Goal: Task Accomplishment & Management: Use online tool/utility

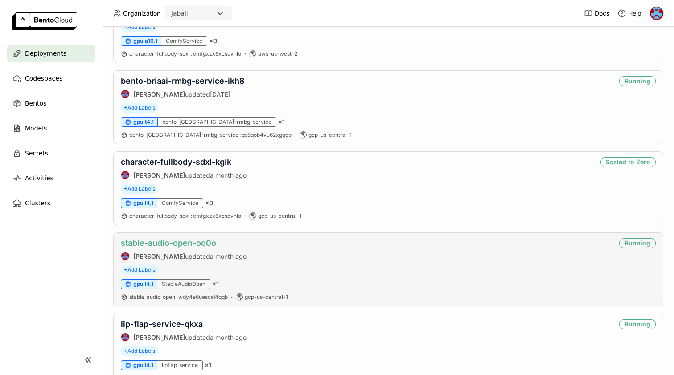
scroll to position [92, 0]
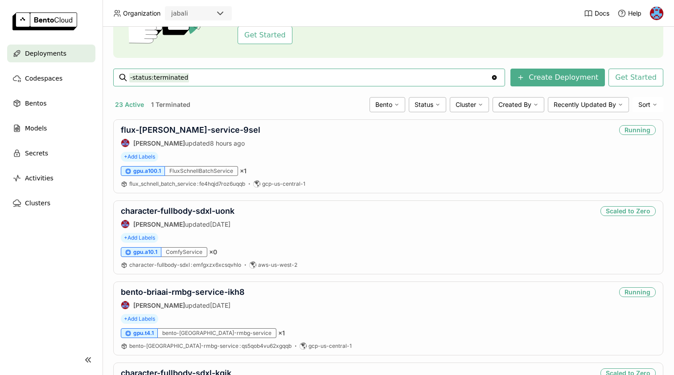
click at [201, 79] on input "-status:terminated" at bounding box center [309, 77] width 361 height 14
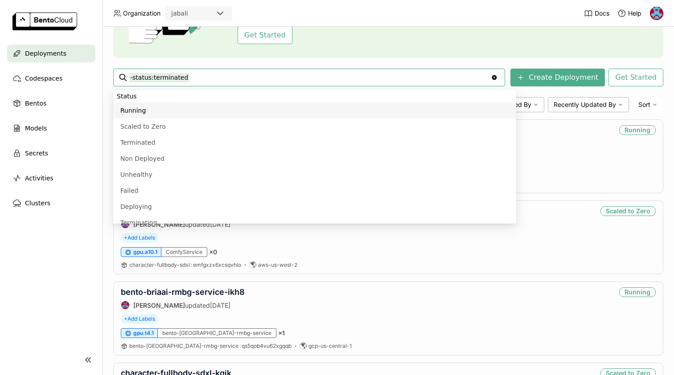
click at [201, 79] on input "-status:terminated" at bounding box center [309, 77] width 361 height 14
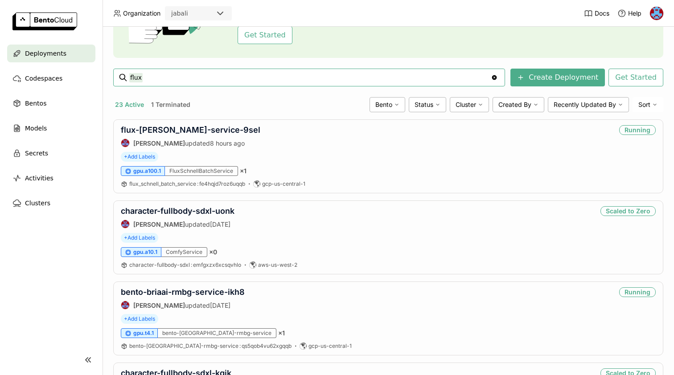
type input "flux"
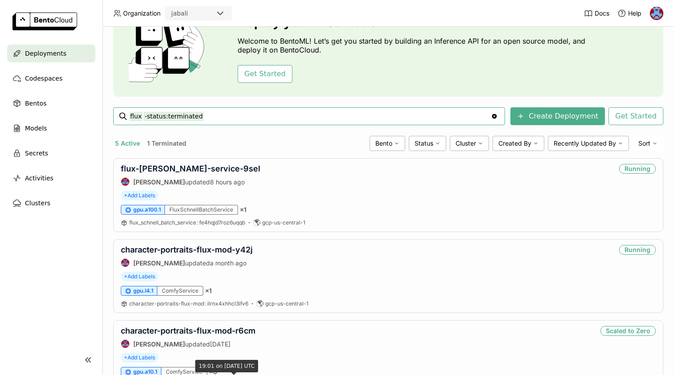
scroll to position [43, 0]
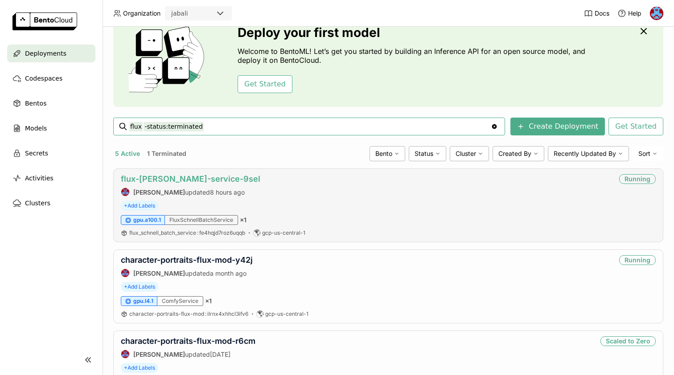
click at [171, 181] on link "flux-[PERSON_NAME]-service-9sel" at bounding box center [191, 178] width 140 height 9
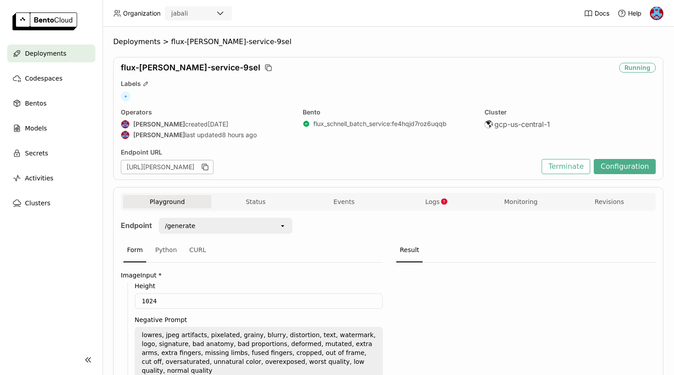
click at [94, 269] on nav "Deployments Codespaces Bentos Models Secrets Activities Clusters" at bounding box center [51, 190] width 103 height 290
click at [427, 200] on span "Logs" at bounding box center [432, 202] width 14 height 8
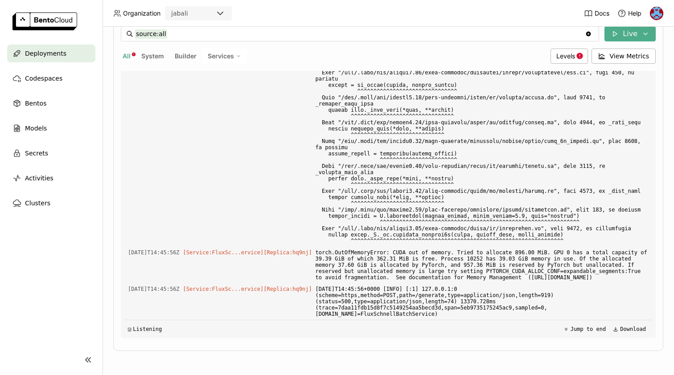
drag, startPoint x: 443, startPoint y: 181, endPoint x: 442, endPoint y: 143, distance: 37.9
click at [442, 143] on div "Load older logs [DATE]T14:39:43Z [Service:FluxSc...ervice] [Replica: hq9nj ] 0%…" at bounding box center [388, 204] width 528 height 267
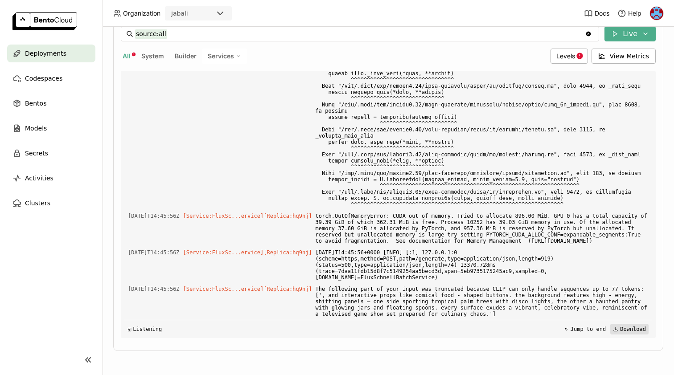
click at [631, 328] on button "Download" at bounding box center [629, 329] width 38 height 11
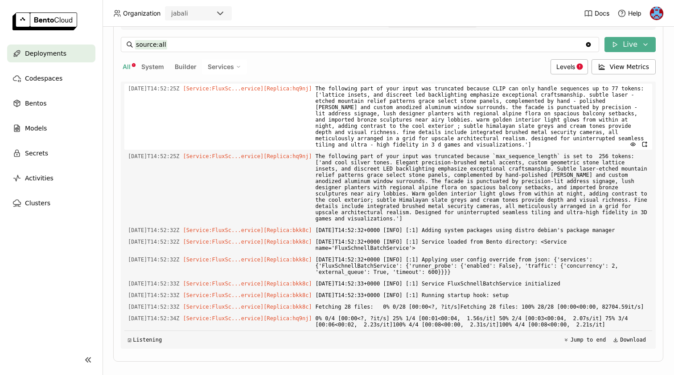
scroll to position [25819, 0]
